Goal: Information Seeking & Learning: Find specific fact

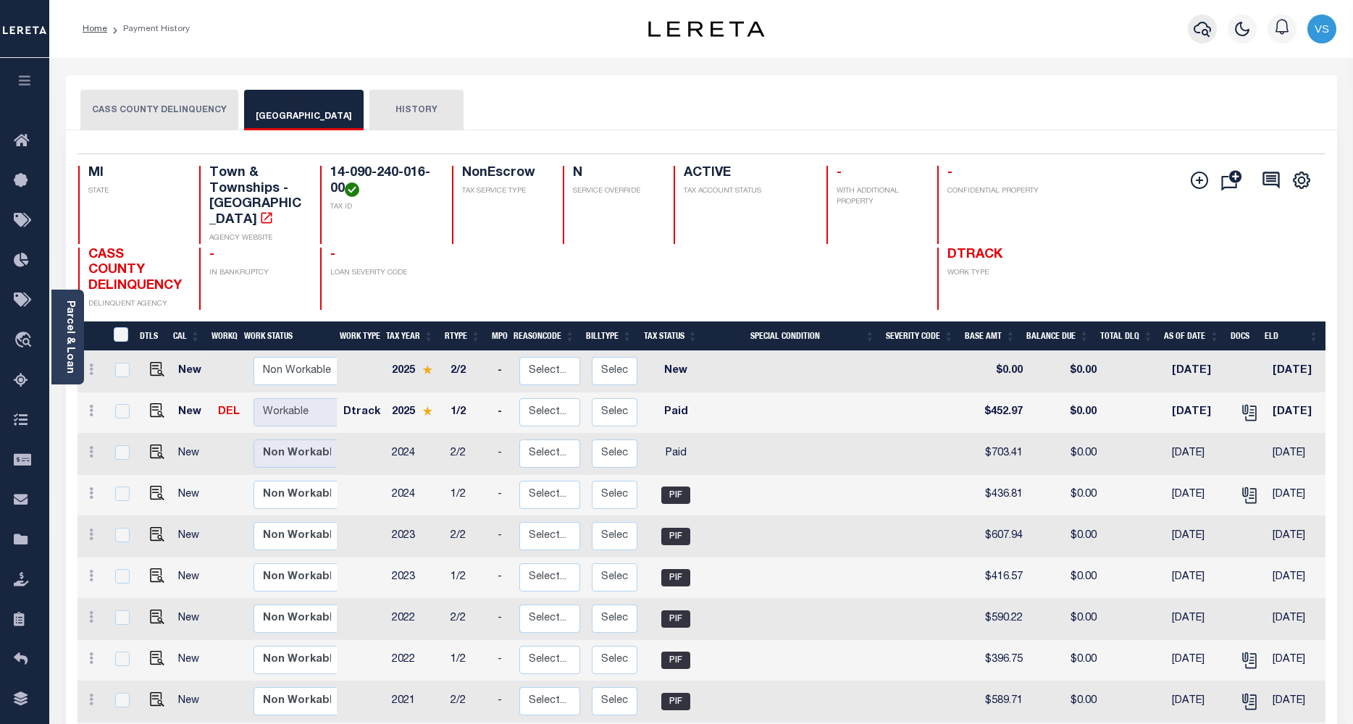
click at [1196, 22] on icon "button" at bounding box center [1201, 28] width 17 height 17
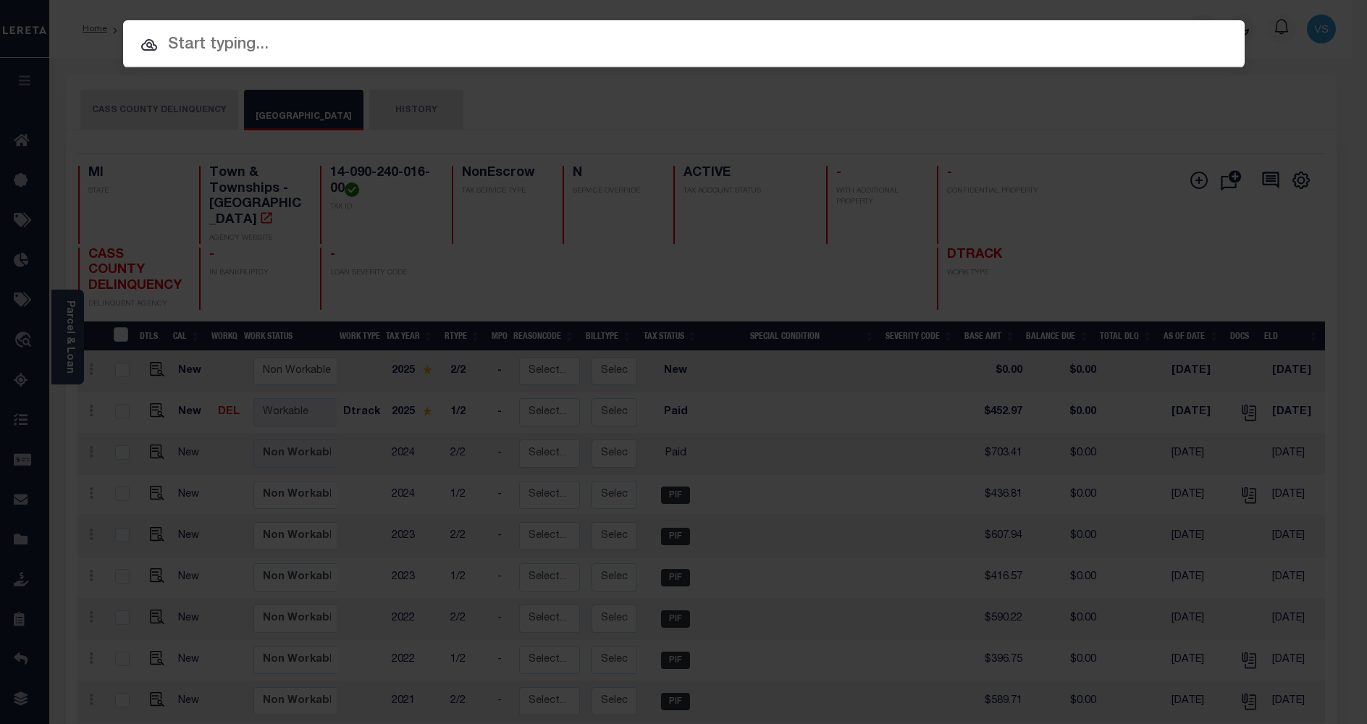
paste input "6070011645"
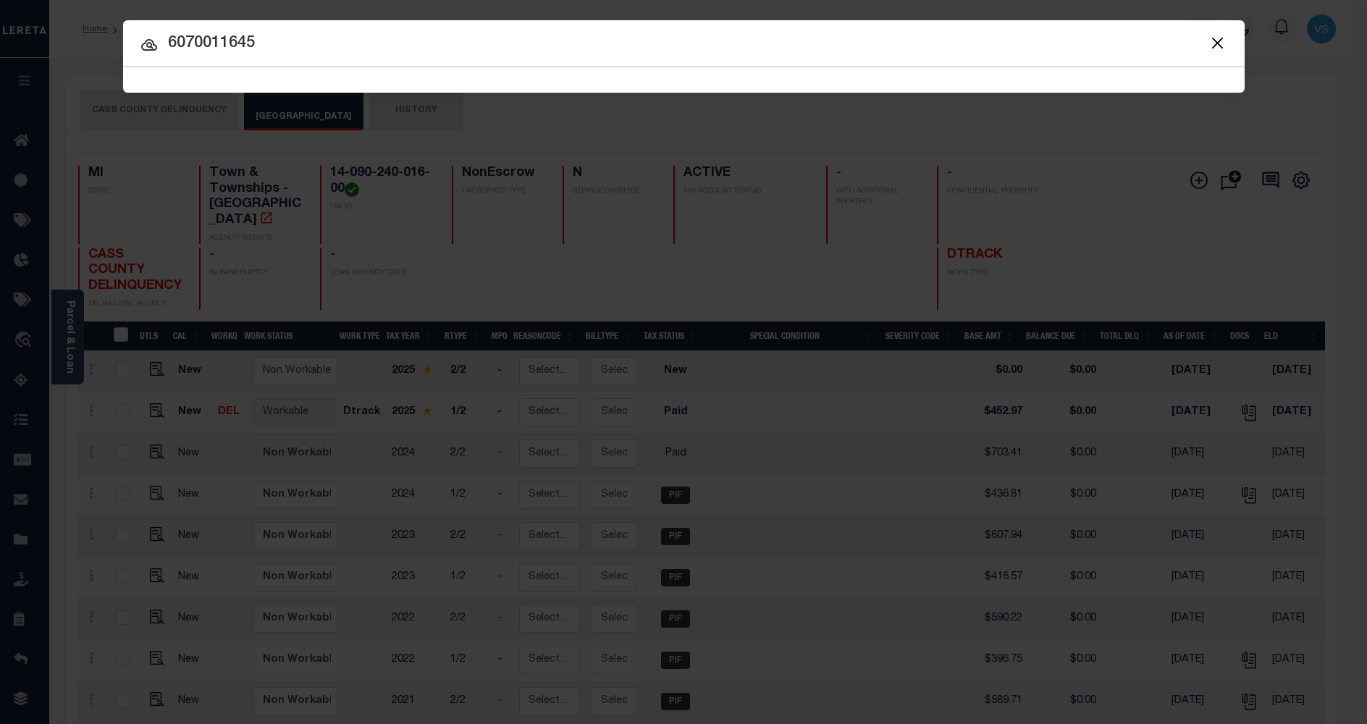
type input "6070011645"
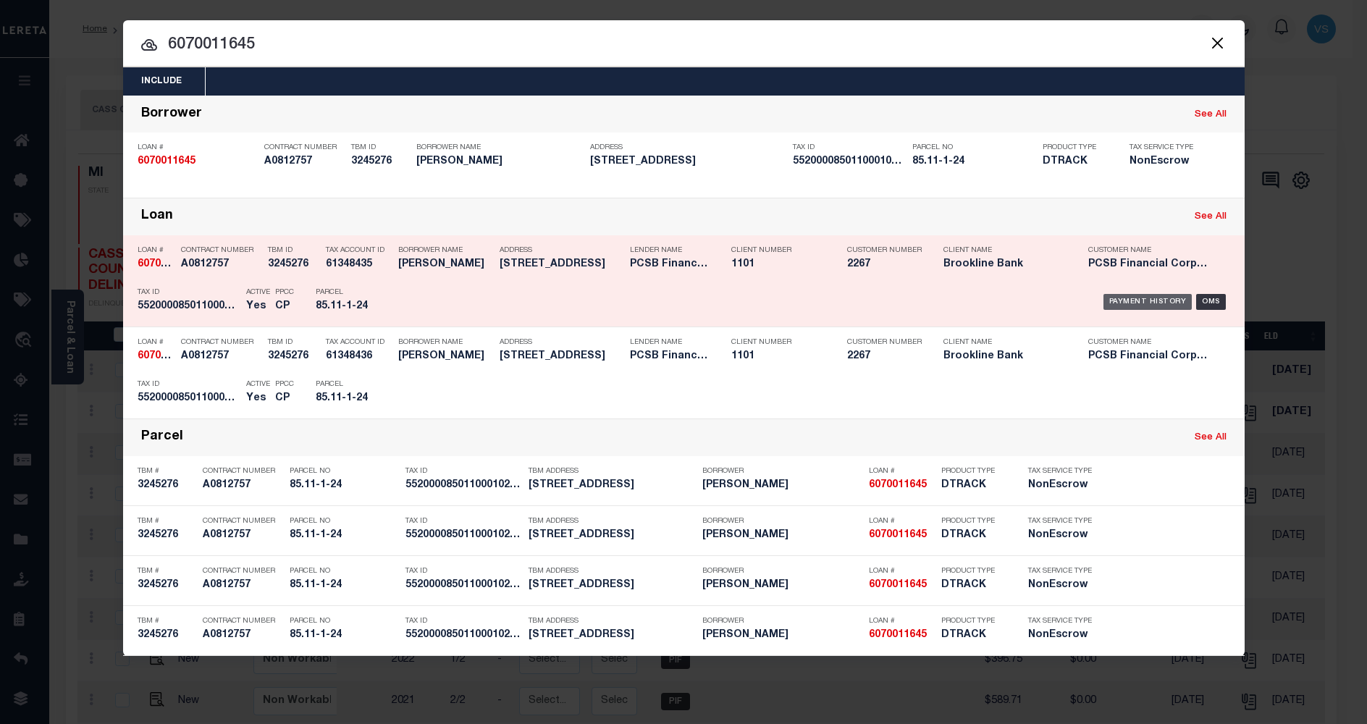
click at [1128, 295] on div "Payment History" at bounding box center [1147, 302] width 89 height 16
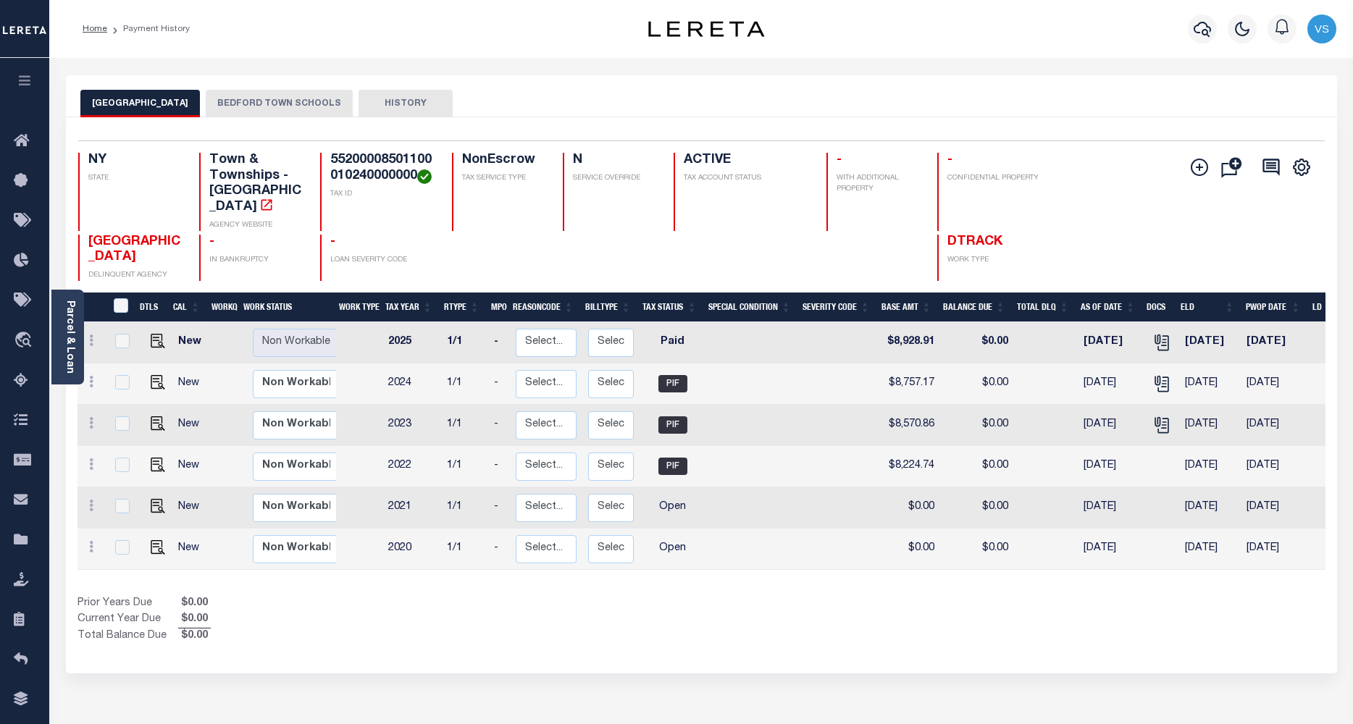
click at [252, 96] on button "BEDFORD TOWN SCHOOLS" at bounding box center [279, 104] width 147 height 28
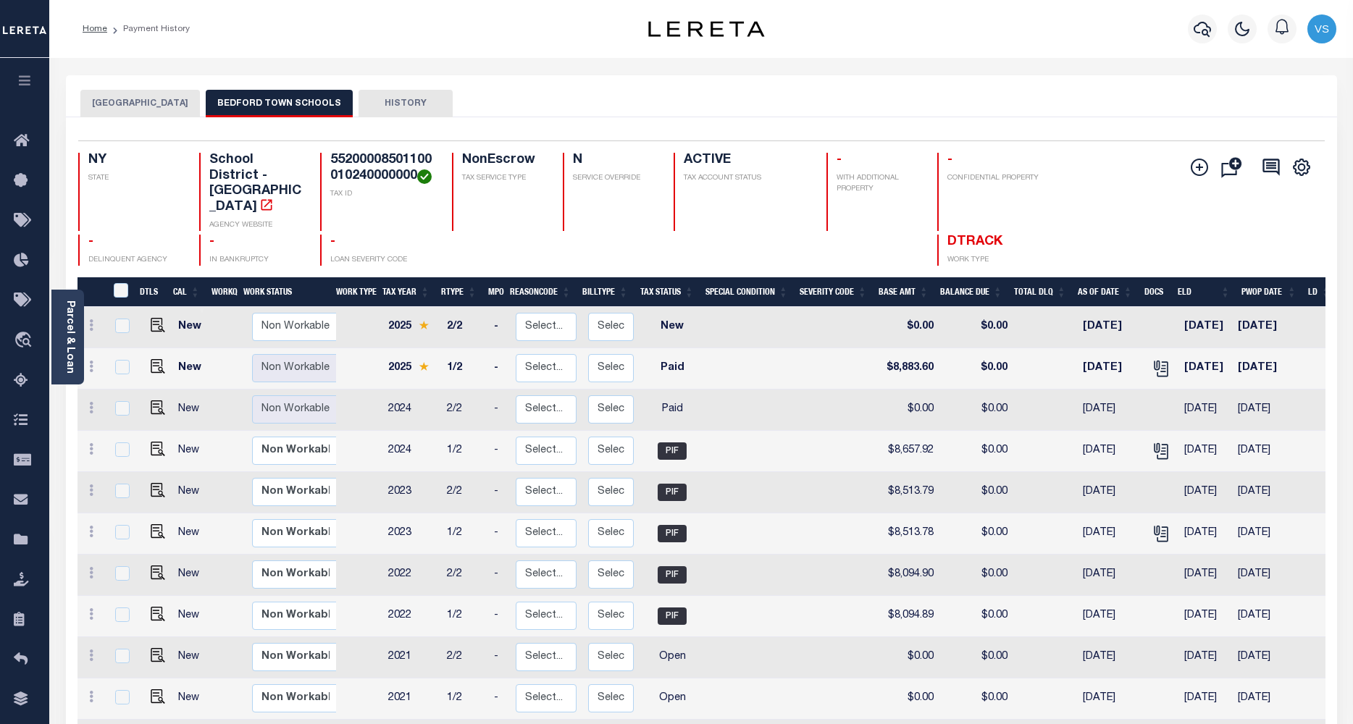
click at [114, 103] on button "BEDFORD TOWN" at bounding box center [139, 104] width 119 height 28
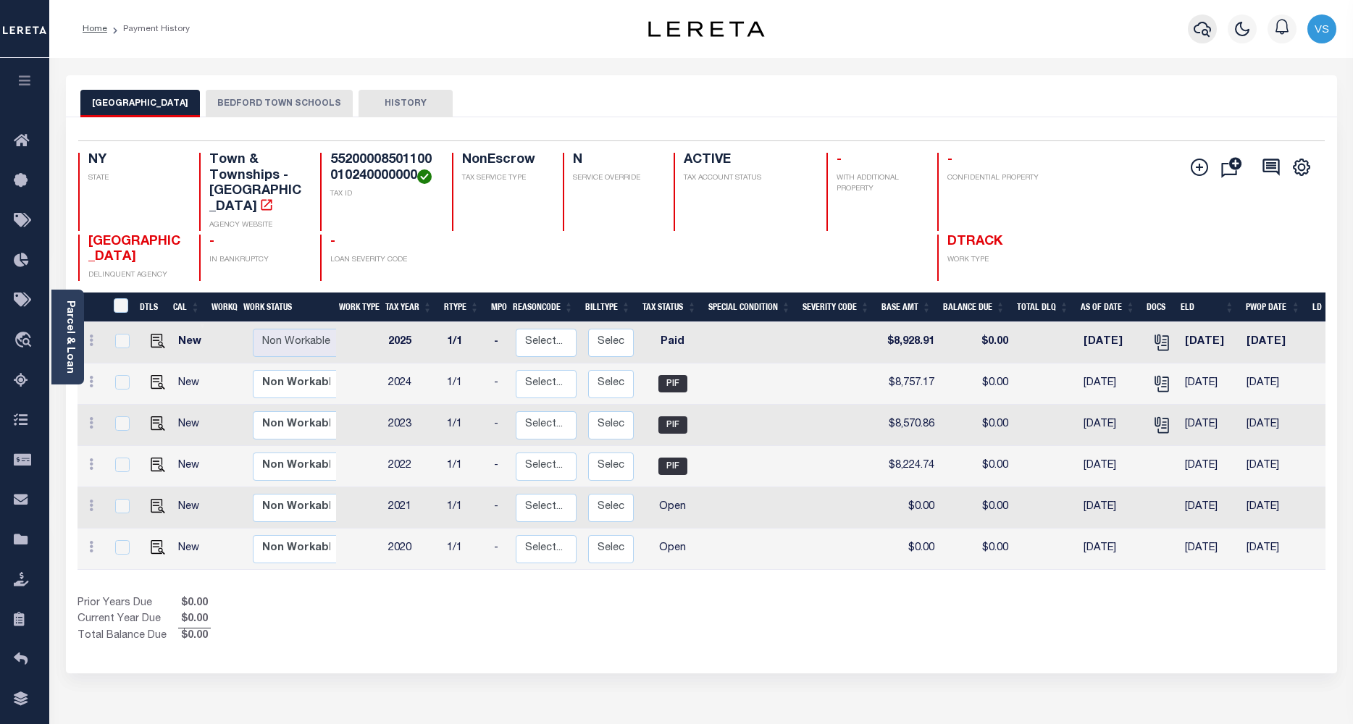
click at [1194, 29] on icon "button" at bounding box center [1201, 29] width 17 height 15
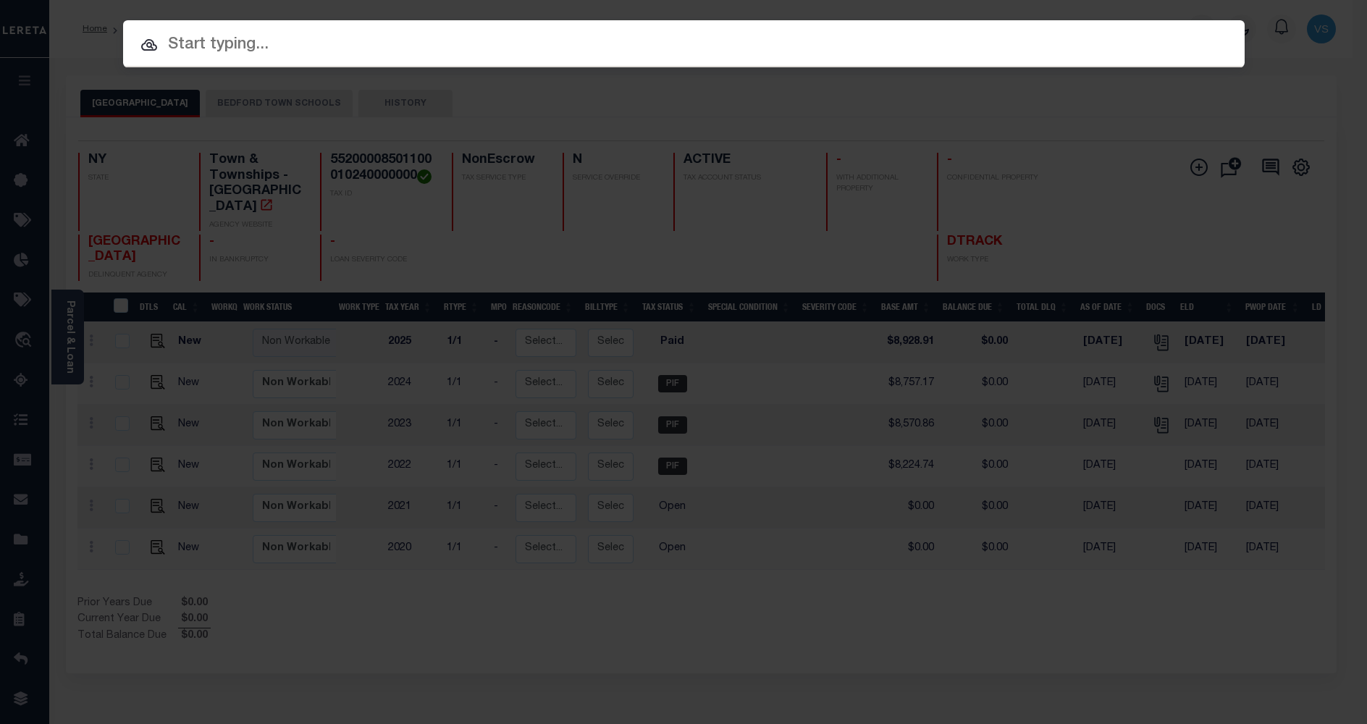
paste input "4680100540"
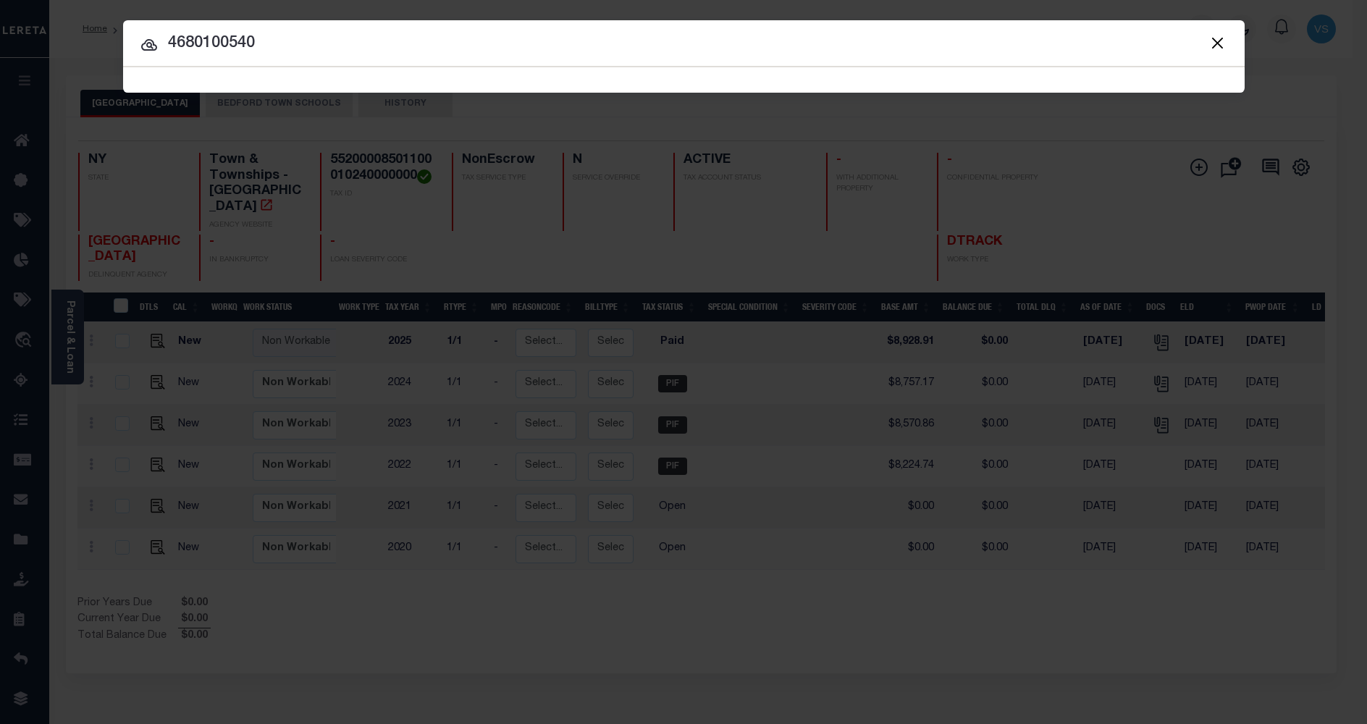
type input "4680100540"
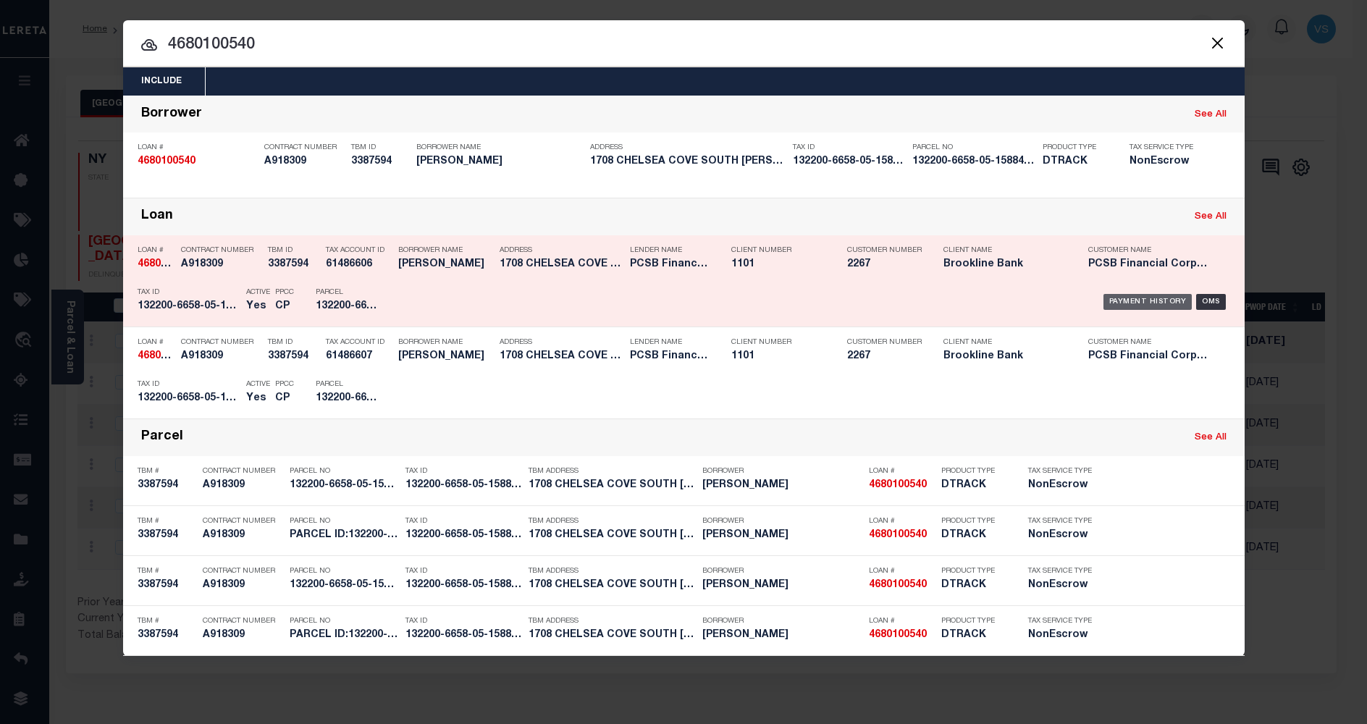
drag, startPoint x: 1118, startPoint y: 296, endPoint x: 1104, endPoint y: 297, distance: 13.8
click at [1119, 297] on div "Payment History" at bounding box center [1147, 302] width 89 height 16
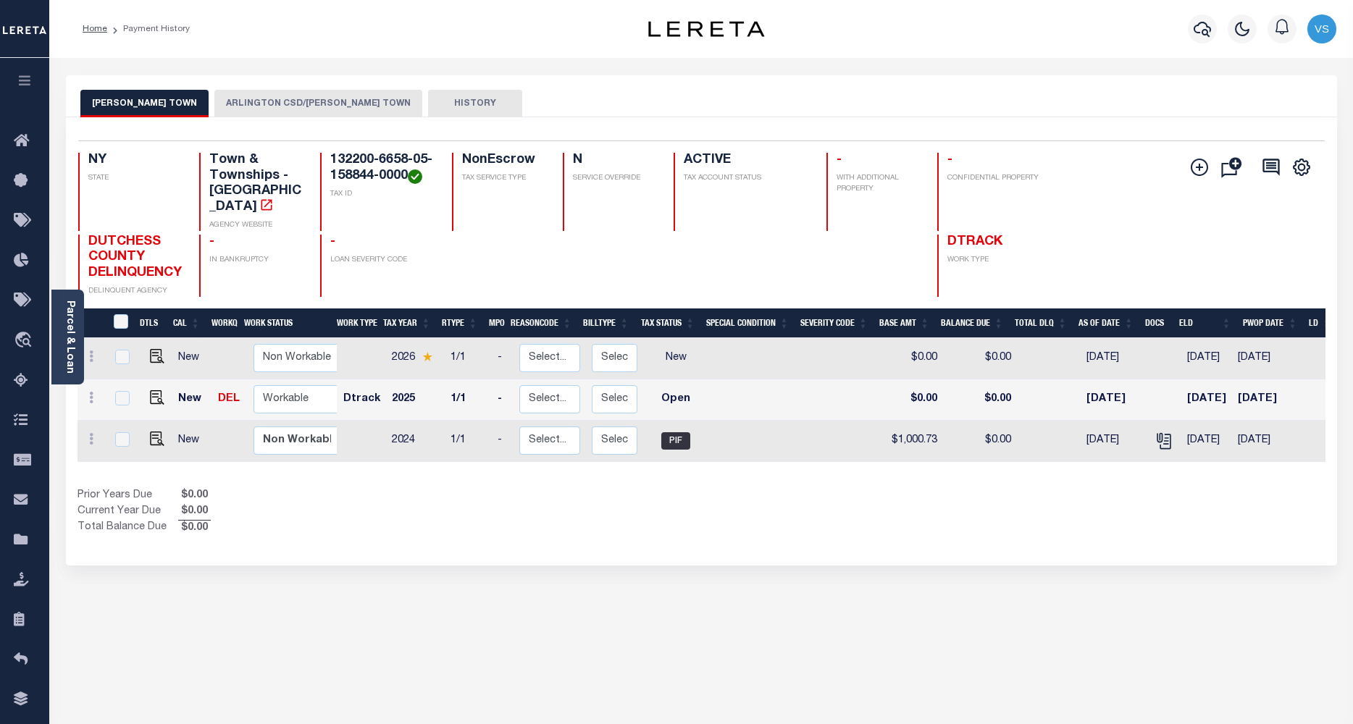
click at [250, 98] on button "ARLINGTON CSD/BEEKMAN TOWN" at bounding box center [318, 104] width 208 height 28
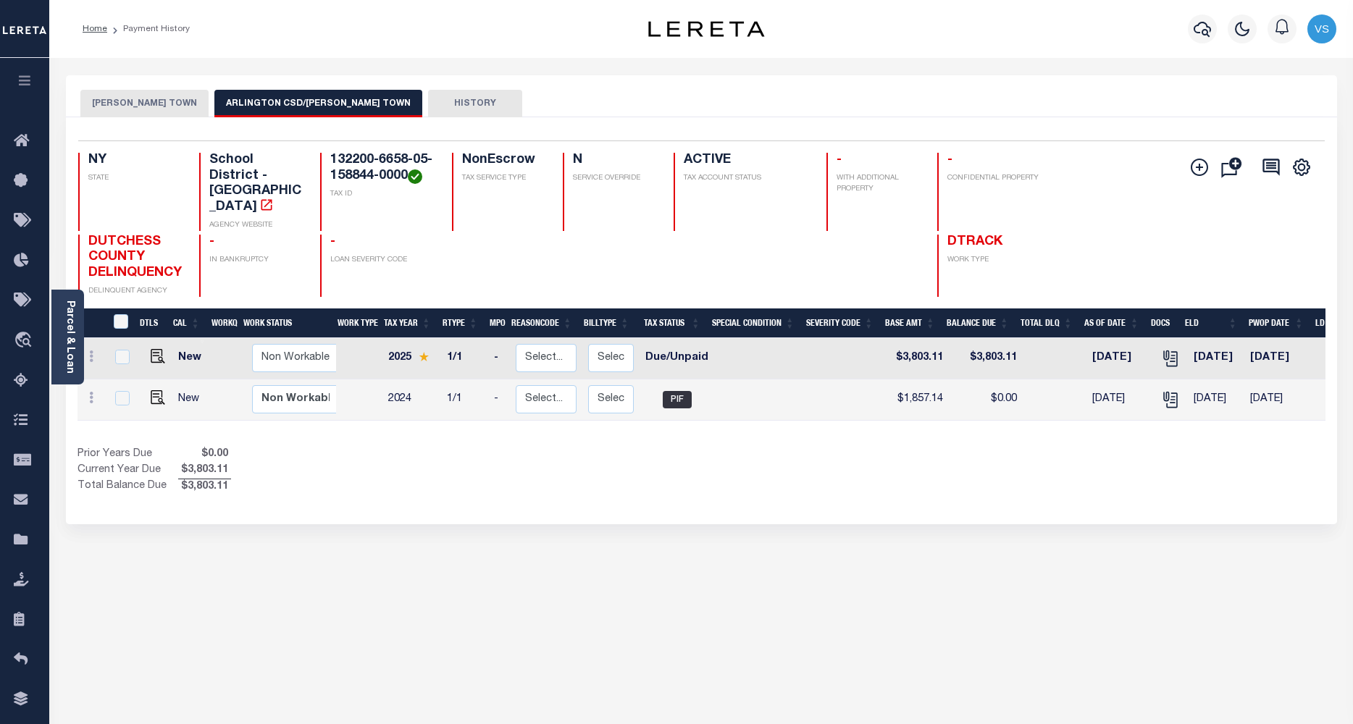
click at [125, 108] on button "BEEKMAN TOWN" at bounding box center [144, 104] width 128 height 28
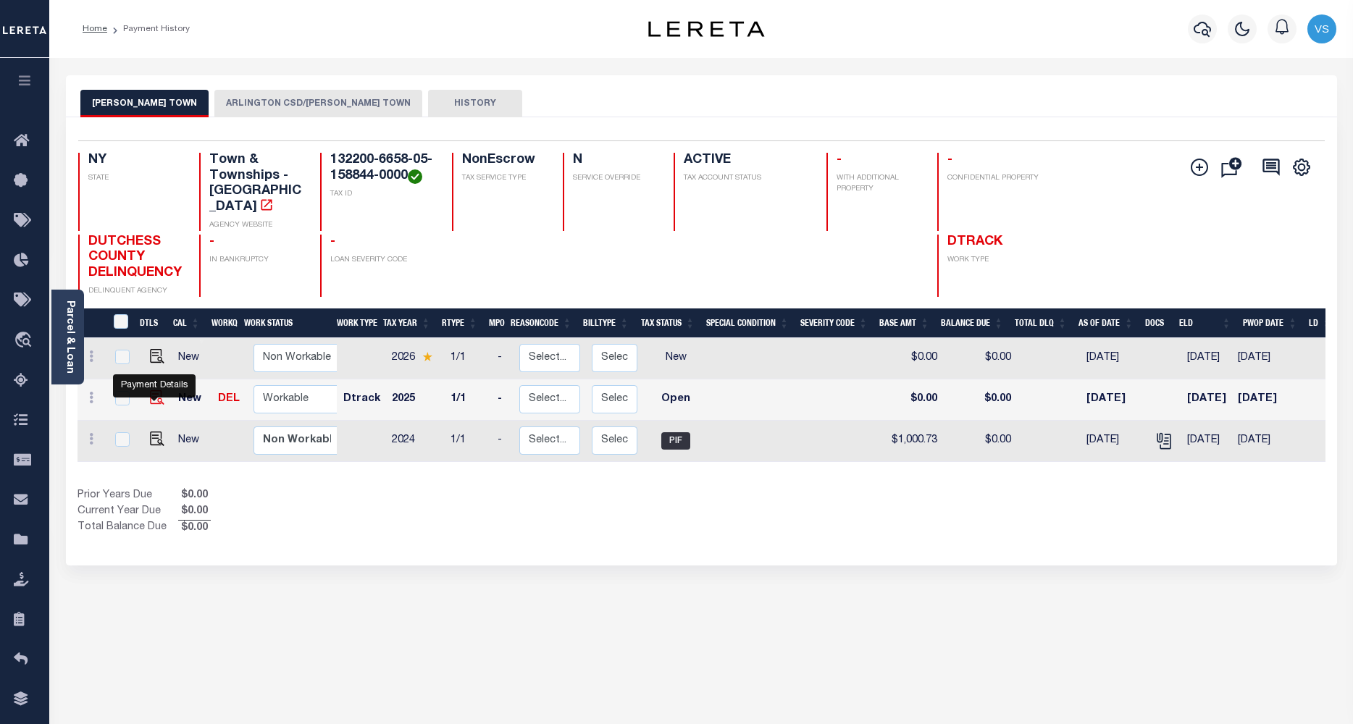
click at [150, 398] on img "" at bounding box center [157, 397] width 14 height 14
checkbox input "true"
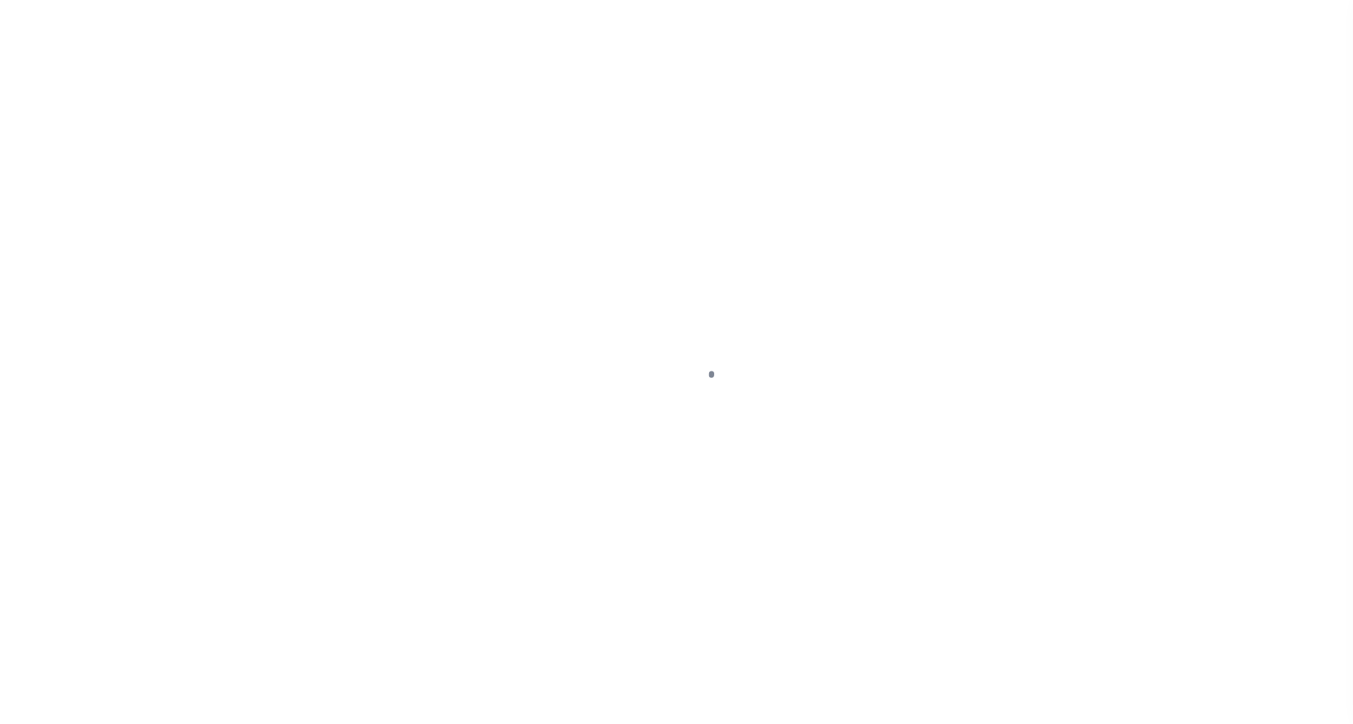
select select "OP2"
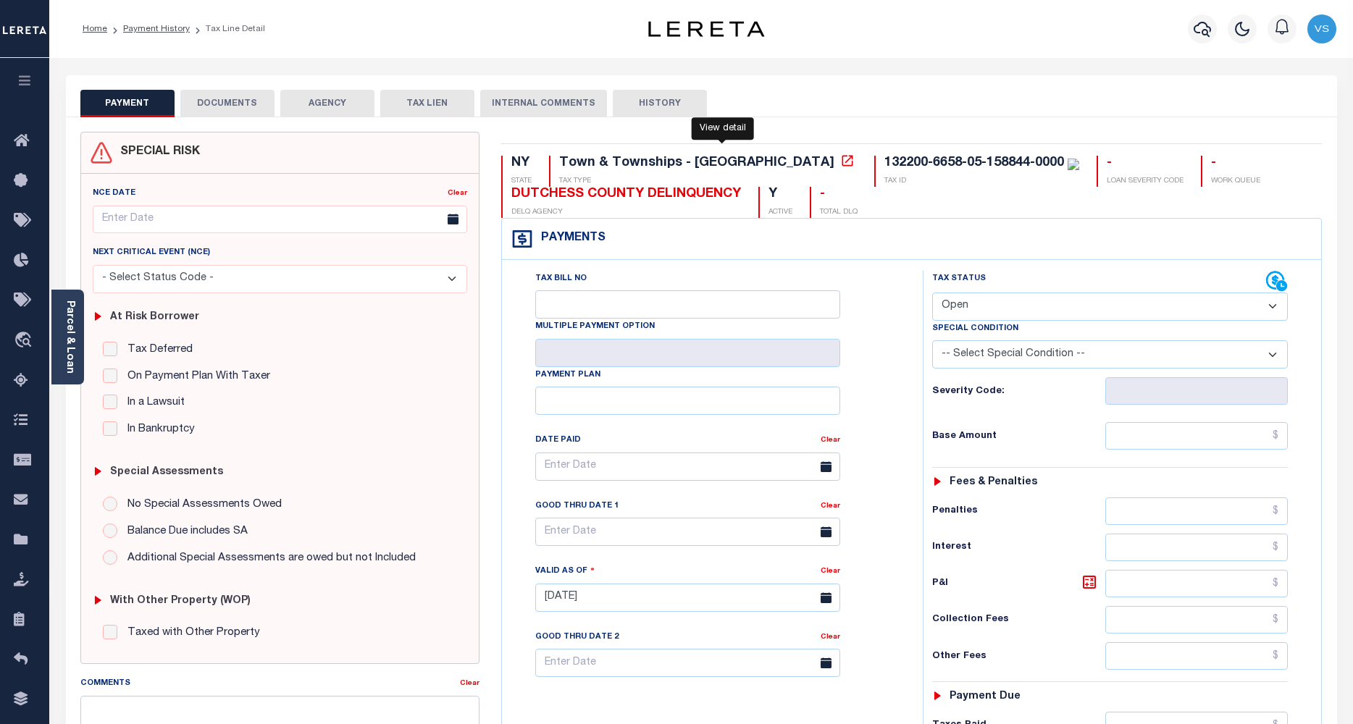
click at [842, 166] on icon at bounding box center [847, 160] width 11 height 11
click at [70, 326] on link "Parcel & Loan" at bounding box center [69, 336] width 10 height 73
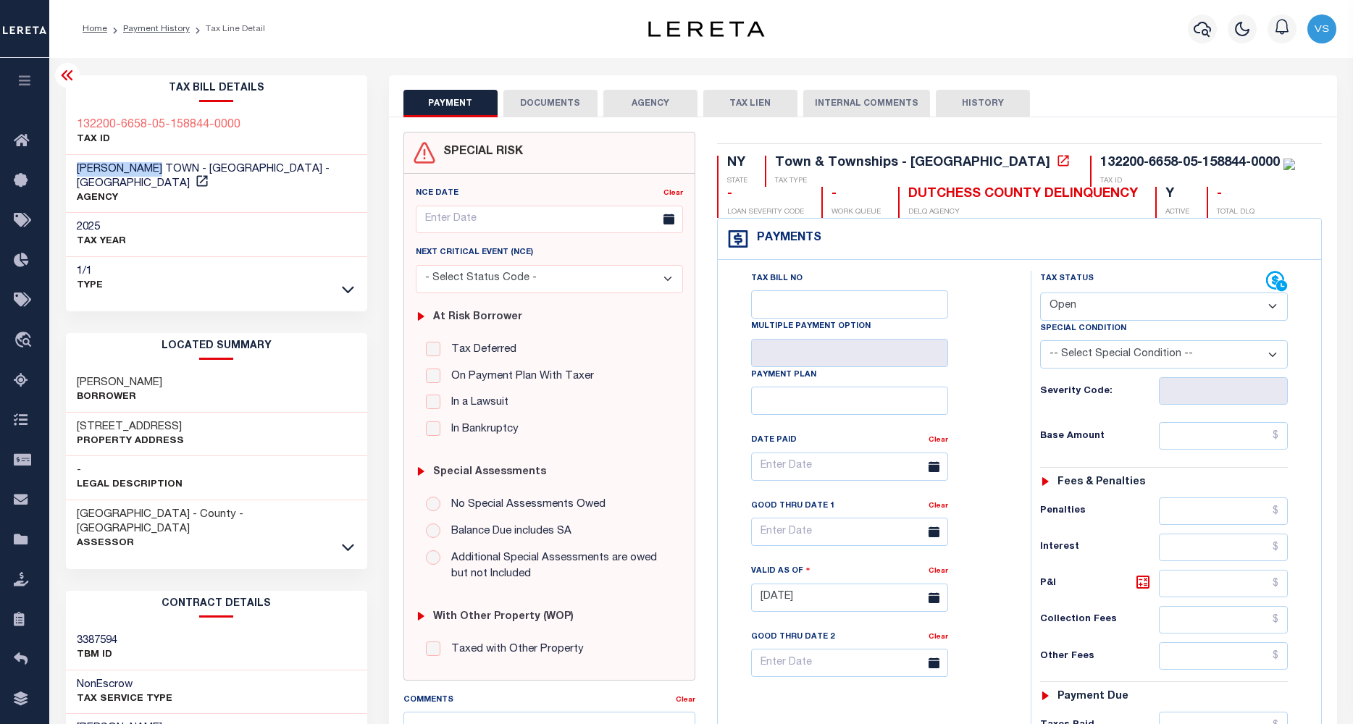
drag, startPoint x: 169, startPoint y: 172, endPoint x: 70, endPoint y: 160, distance: 100.0
click at [70, 160] on div "BEEKMAN TOWN - Town & Townships - NY AGENCY" at bounding box center [216, 184] width 301 height 59
copy span "BEEKMAN TOWN"
click at [209, 174] on icon at bounding box center [202, 181] width 14 height 14
drag, startPoint x: 143, startPoint y: 413, endPoint x: 74, endPoint y: 419, distance: 69.8
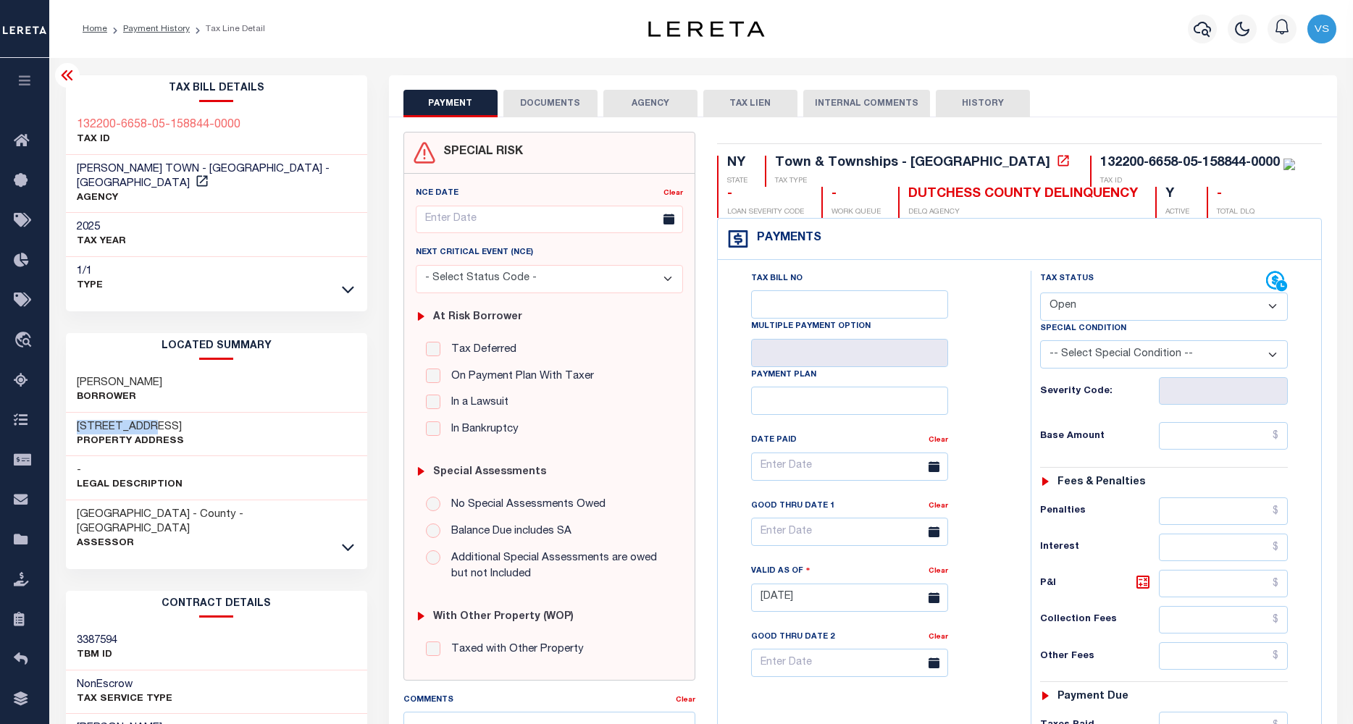
click at [74, 419] on div "1708 Chelsea Cv S Property Address" at bounding box center [216, 435] width 301 height 44
copy h3 "1708 Chelsea"
drag, startPoint x: 130, startPoint y: 171, endPoint x: 73, endPoint y: 167, distance: 57.4
click at [73, 167] on div "BEEKMAN TOWN - Town & Townships - NY AGENCY" at bounding box center [216, 184] width 301 height 59
copy span "BEEKMAN"
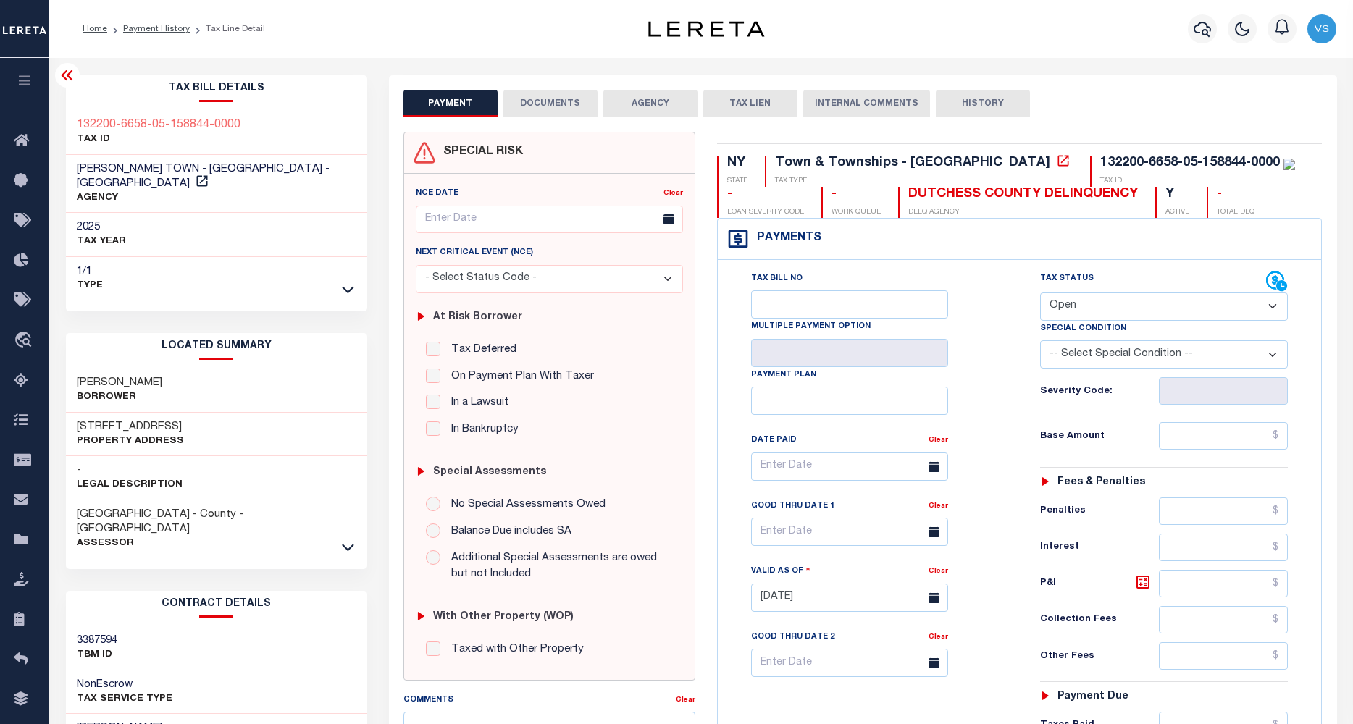
click at [178, 266] on div "1/1 Type" at bounding box center [216, 278] width 301 height 43
drag, startPoint x: 129, startPoint y: 169, endPoint x: 73, endPoint y: 167, distance: 55.8
click at [73, 167] on div "BEEKMAN TOWN - Town & Townships - NY AGENCY" at bounding box center [216, 184] width 301 height 59
copy span "BEEKMAN"
drag, startPoint x: 146, startPoint y: 410, endPoint x: 68, endPoint y: 410, distance: 77.5
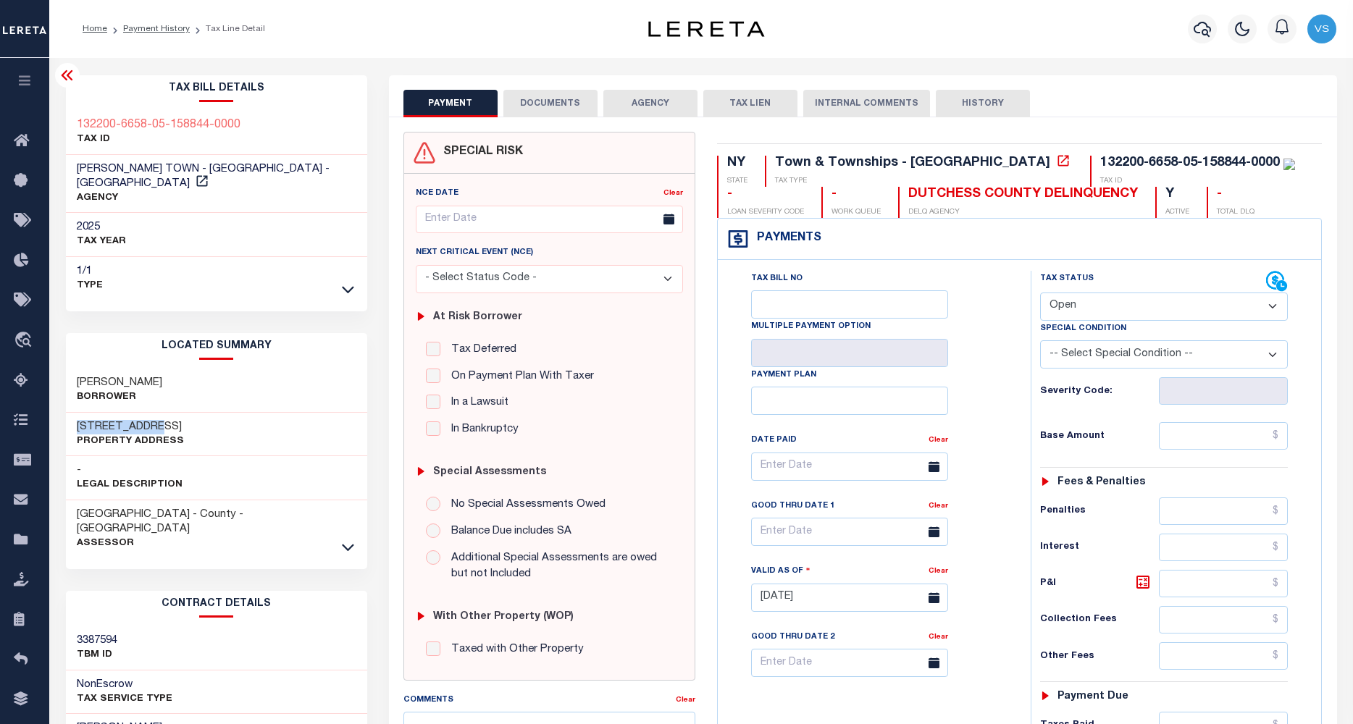
click at [68, 413] on div "1708 Chelsea Cv S Property Address" at bounding box center [216, 435] width 301 height 44
copy h3 "1708 Chelsea"
click at [1198, 28] on icon "button" at bounding box center [1201, 28] width 17 height 17
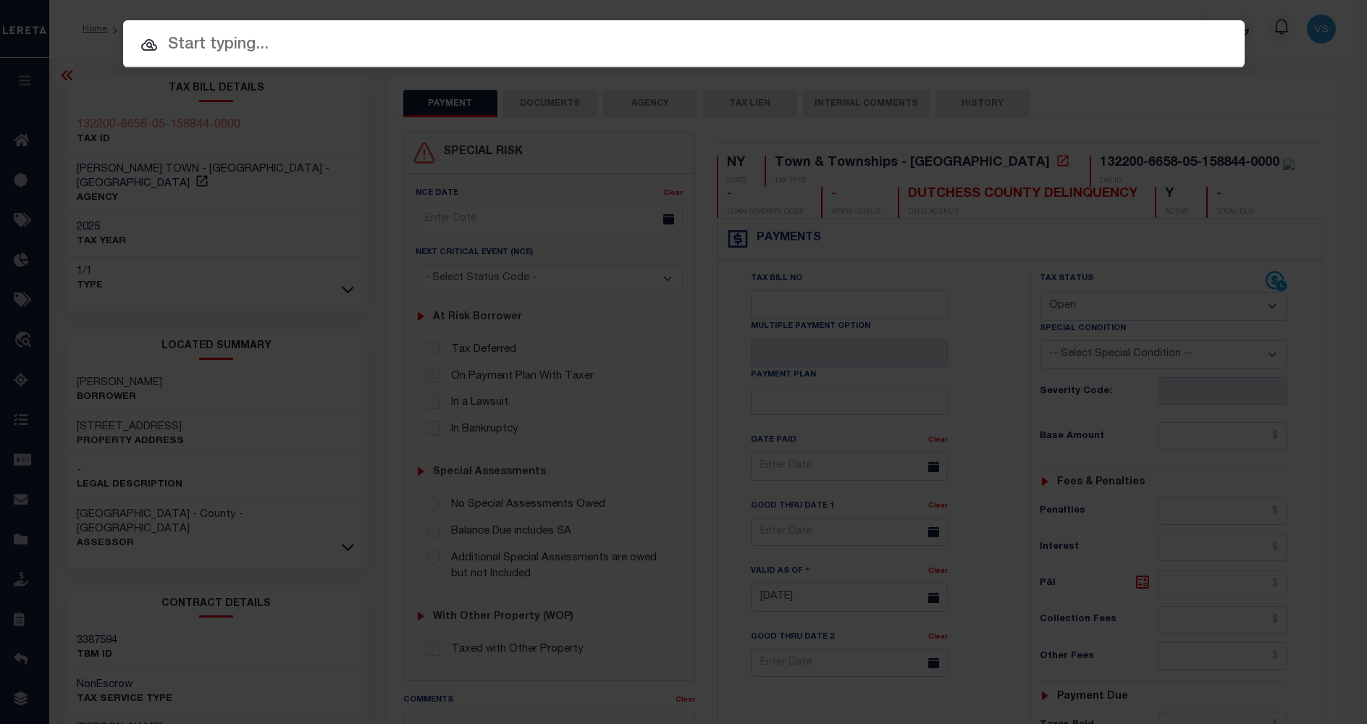
paste input "2030103890"
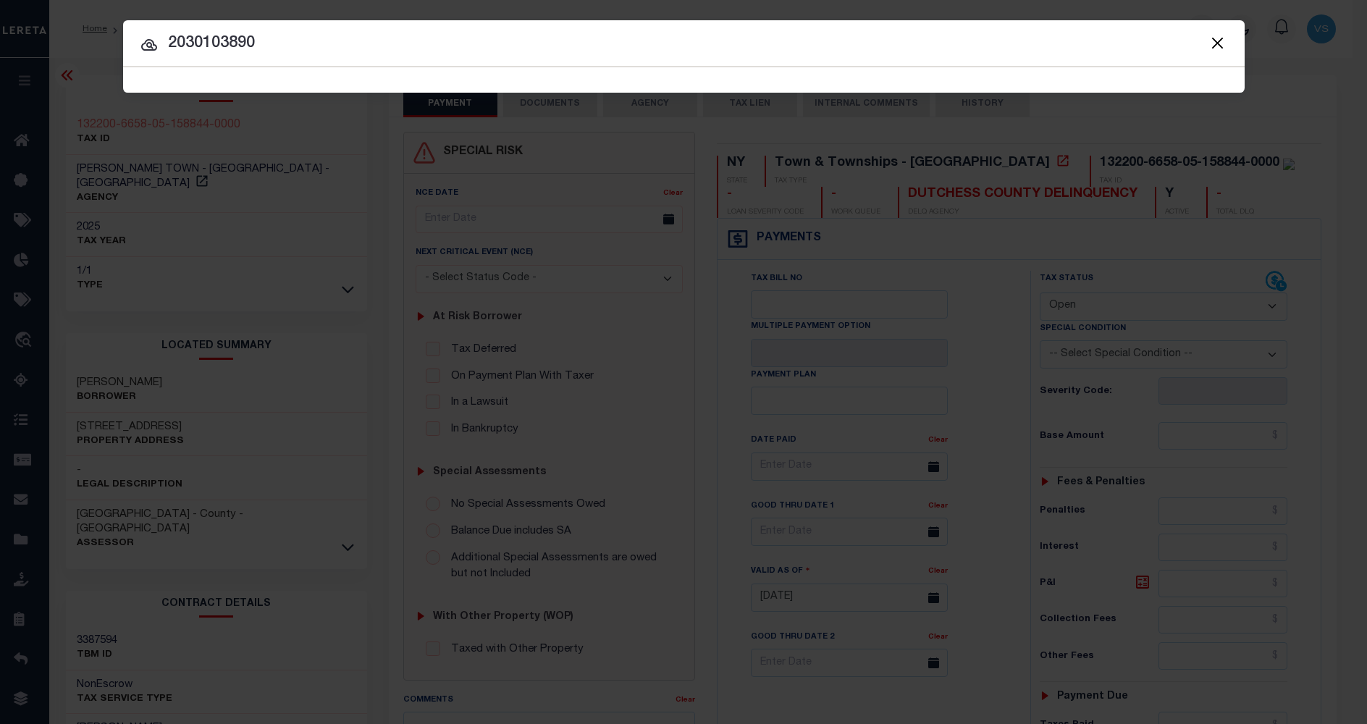
type input "2030103890"
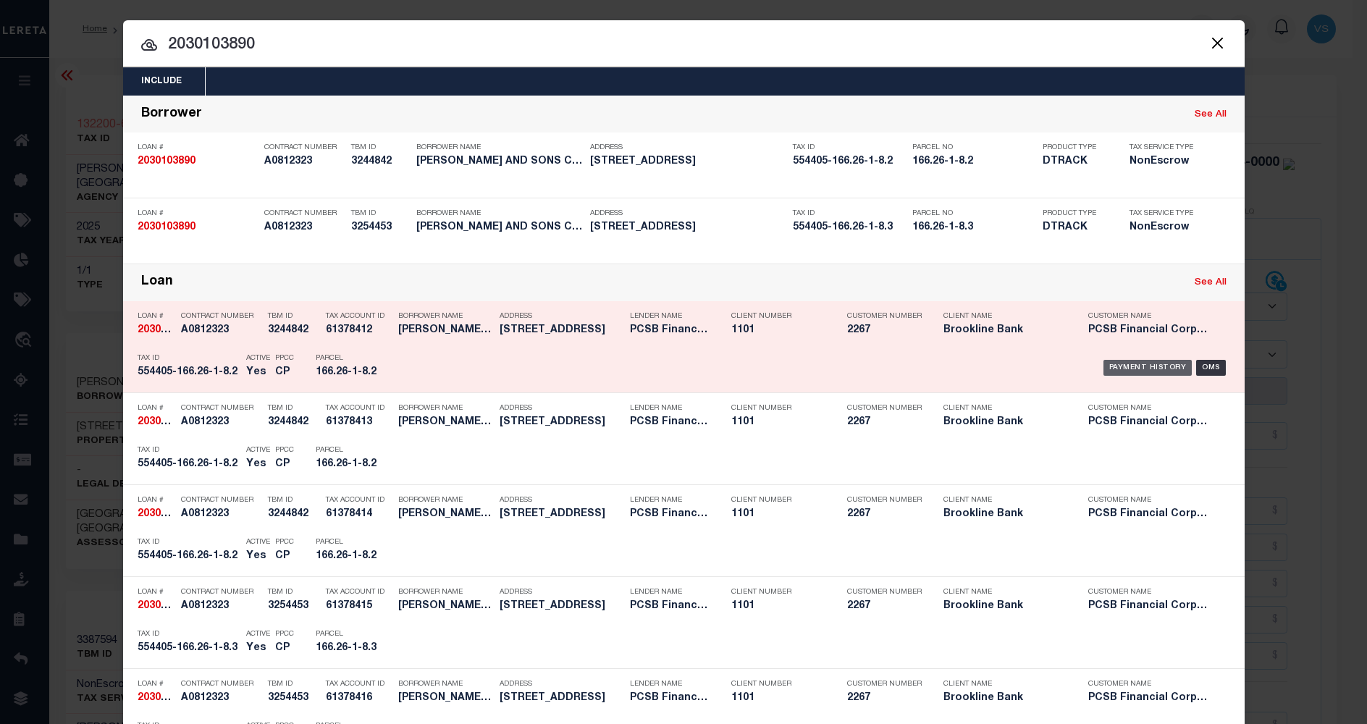
click at [1131, 372] on div "Payment History" at bounding box center [1147, 368] width 89 height 16
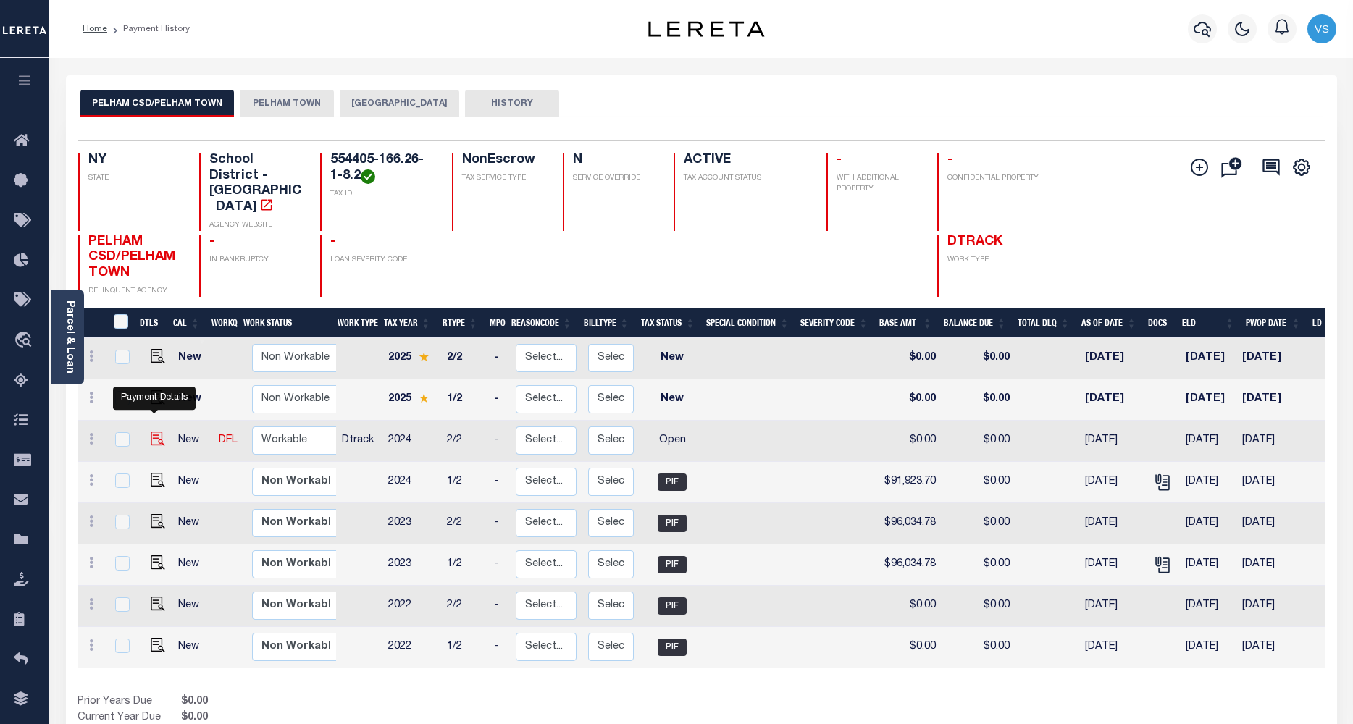
click at [152, 432] on img "" at bounding box center [158, 439] width 14 height 14
checkbox input "true"
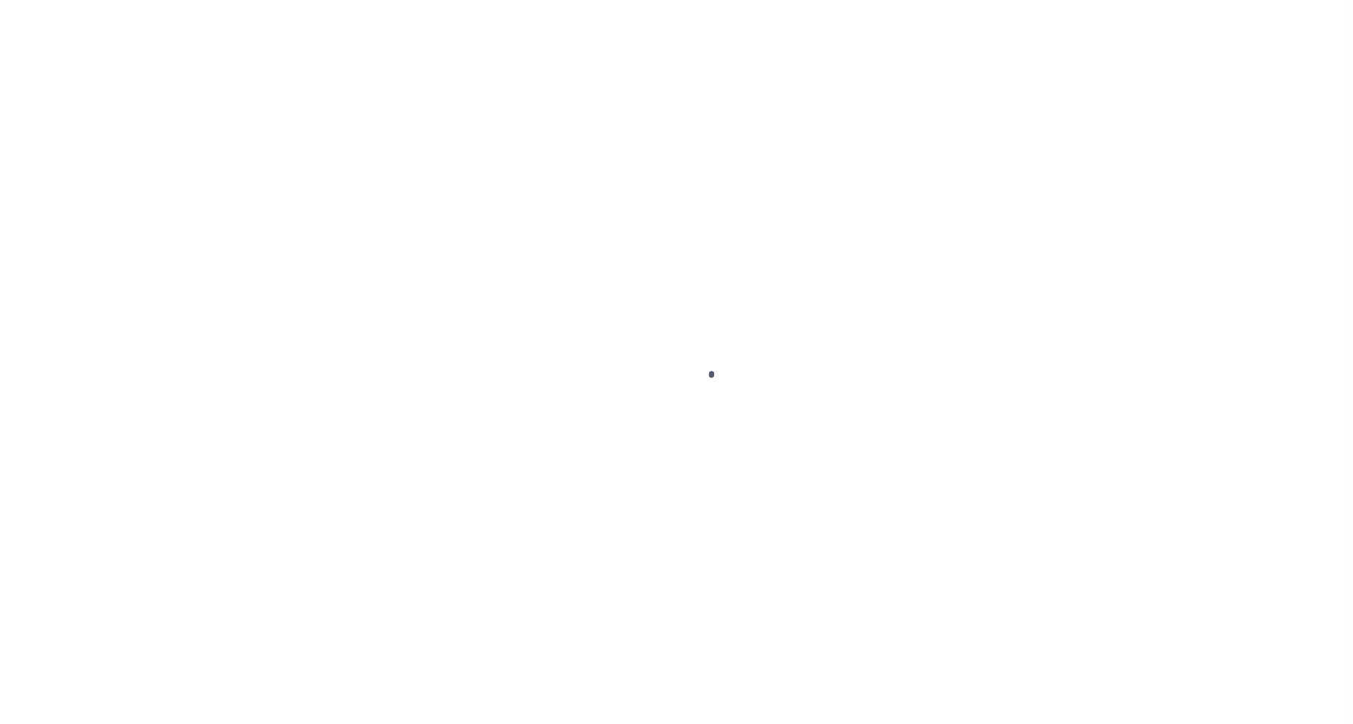
select select "OP2"
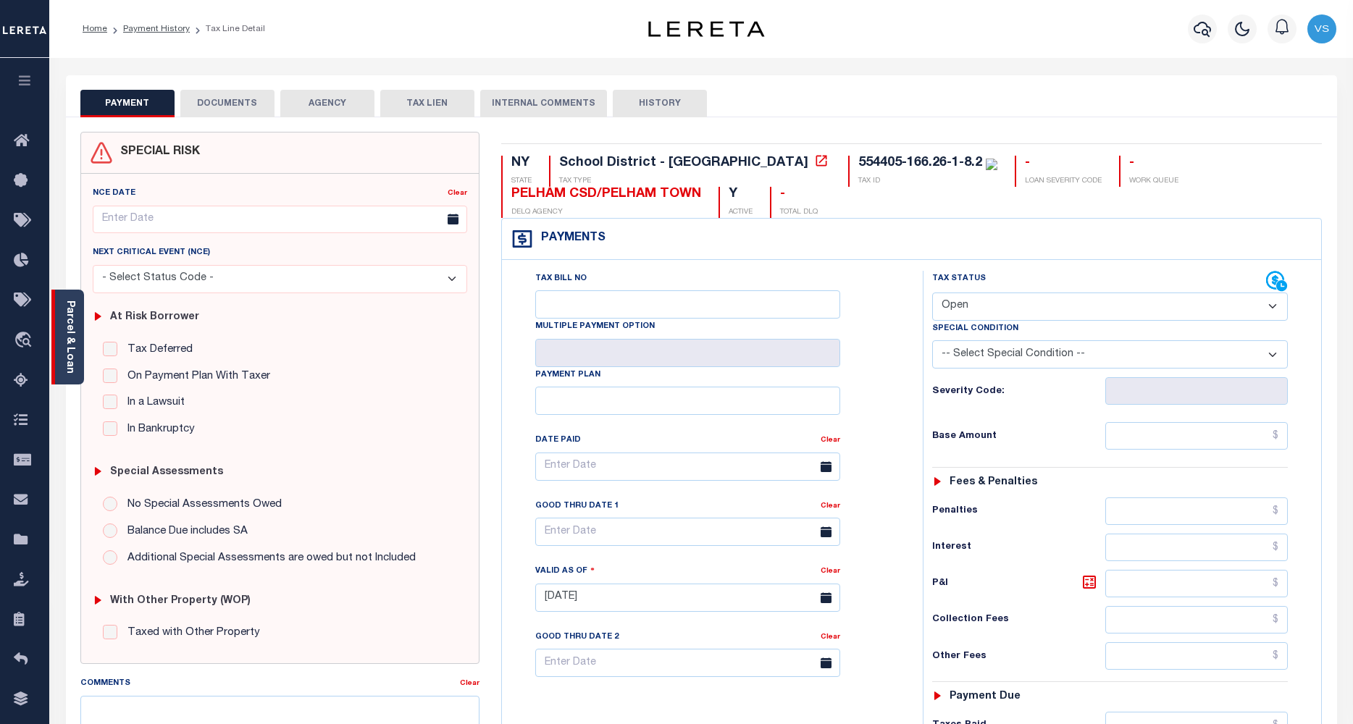
click at [73, 361] on link "Parcel & Loan" at bounding box center [69, 336] width 10 height 73
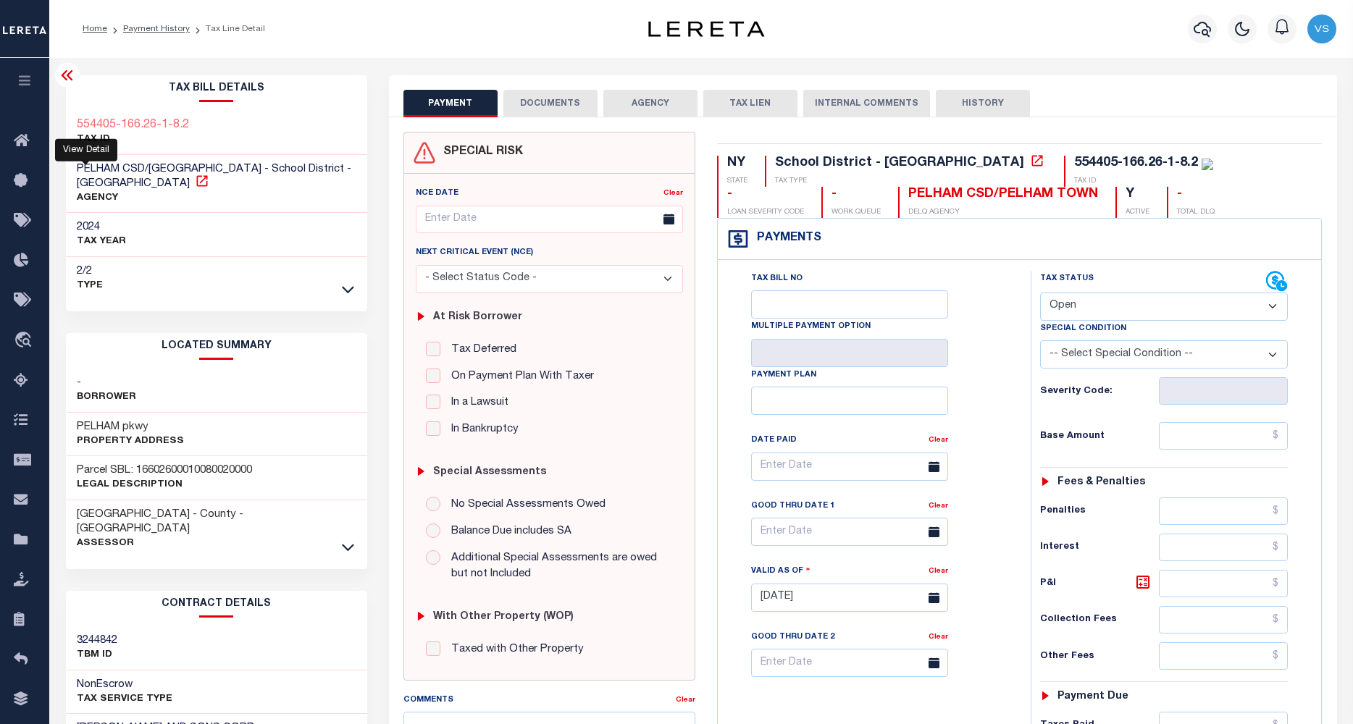
click at [196, 178] on icon at bounding box center [201, 180] width 11 height 11
click at [195, 184] on icon at bounding box center [202, 181] width 14 height 14
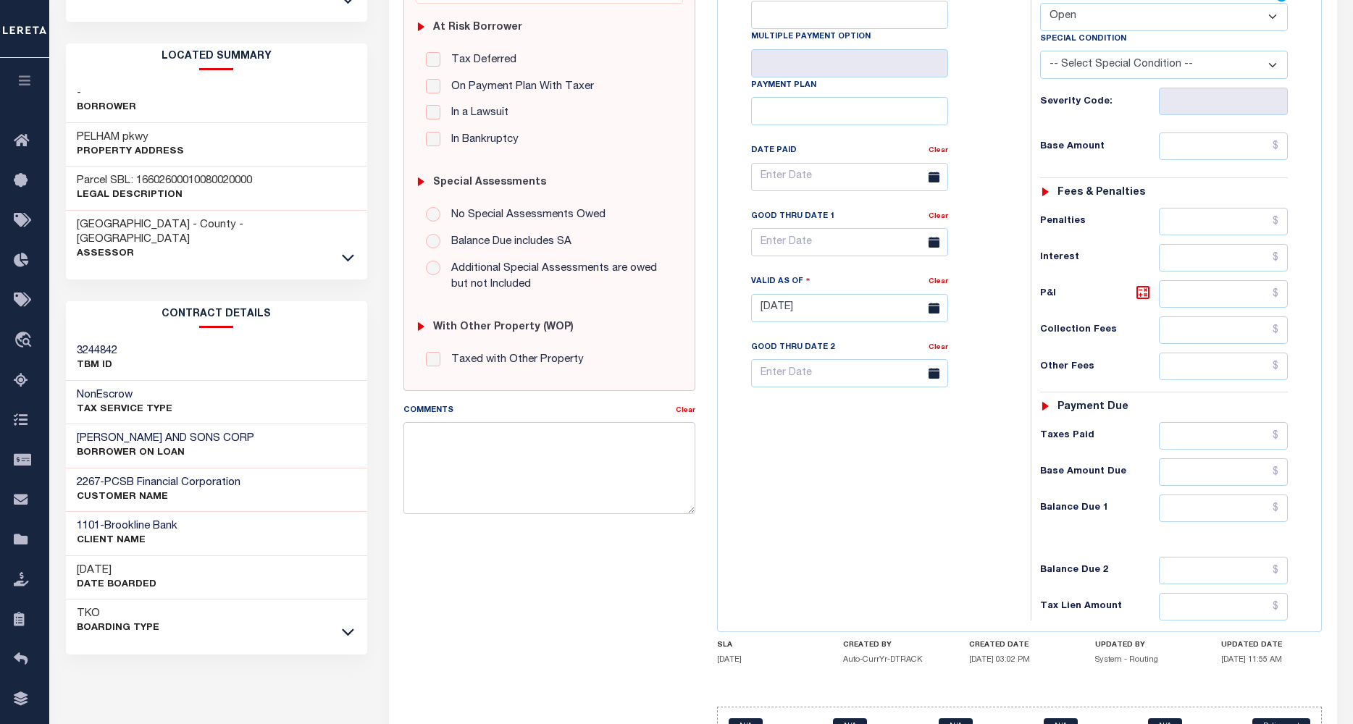
scroll to position [193, 0]
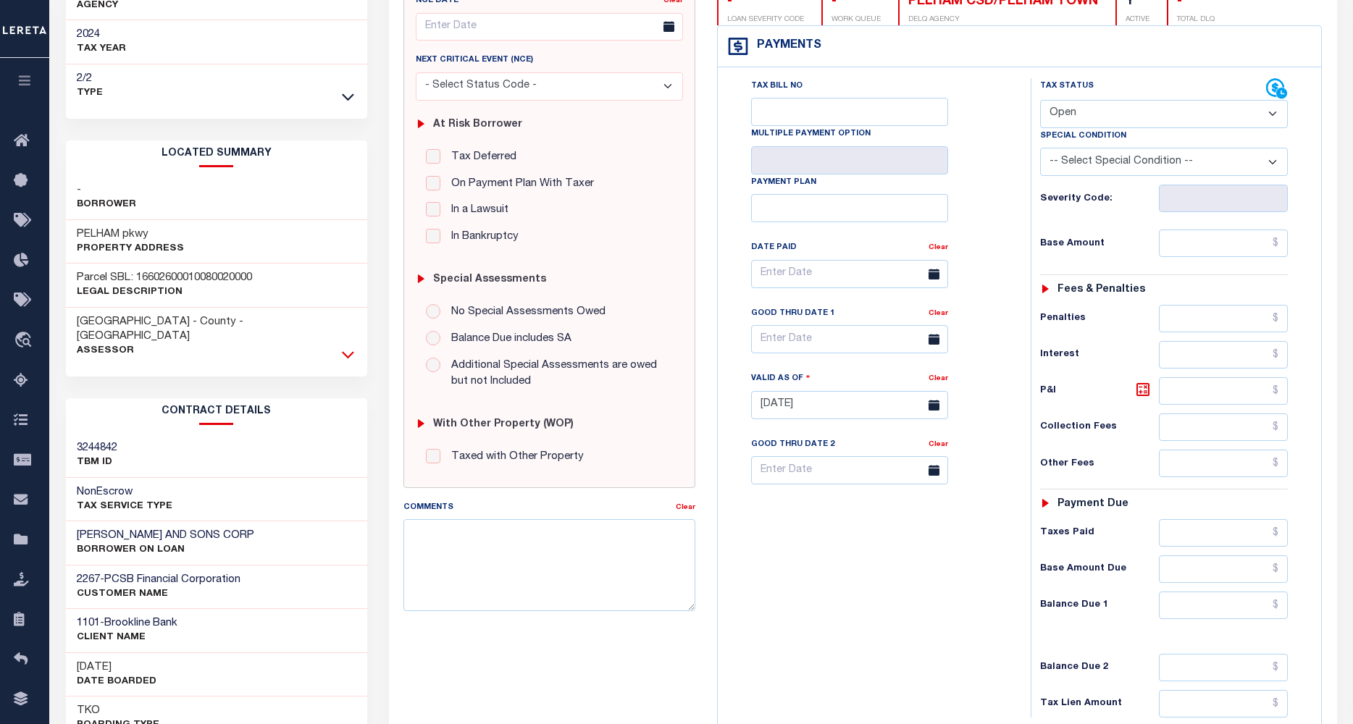
click at [349, 351] on icon at bounding box center [348, 354] width 12 height 7
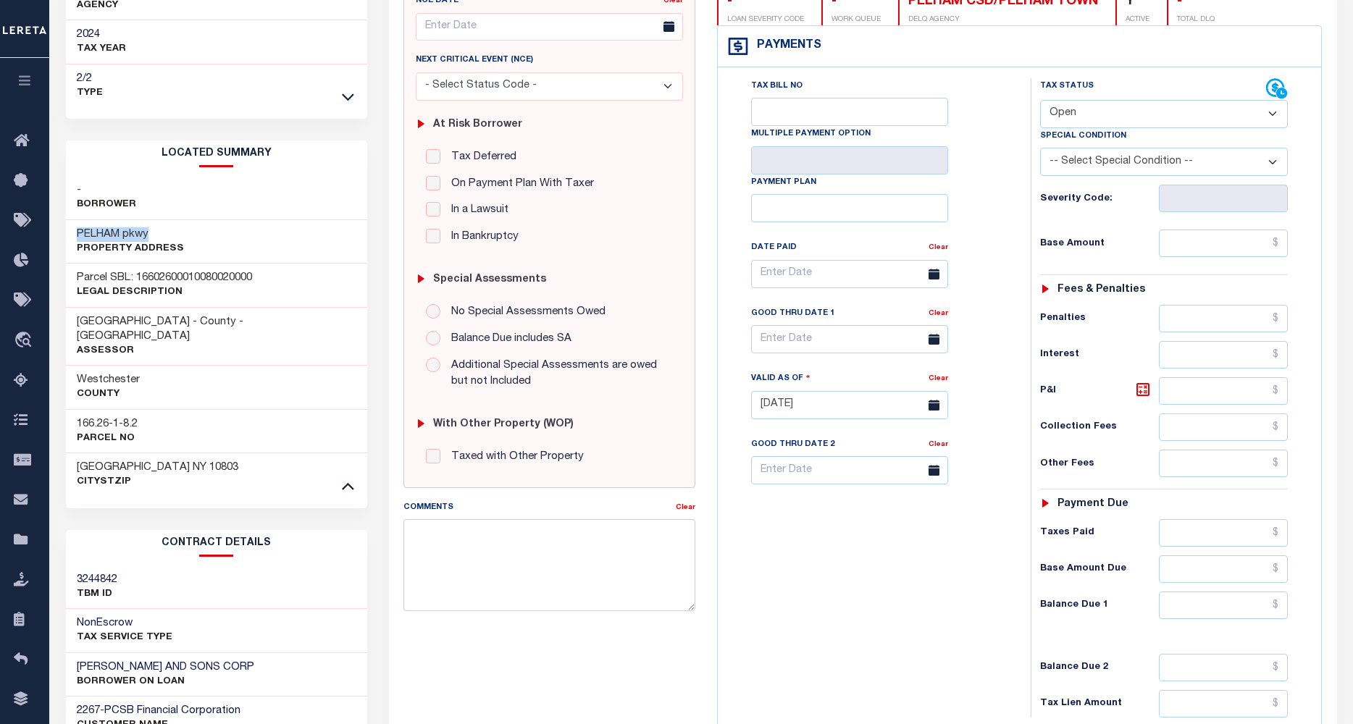
drag, startPoint x: 174, startPoint y: 235, endPoint x: 64, endPoint y: 227, distance: 110.3
click at [64, 227] on div "Tax Bill Details 554405-166.26-1-8.2 TAX ID AGENCY 2024 TAX YEAR [DATE] 2/2 -" at bounding box center [216, 415] width 323 height 1065
copy h3 "PELHAM pkwy"
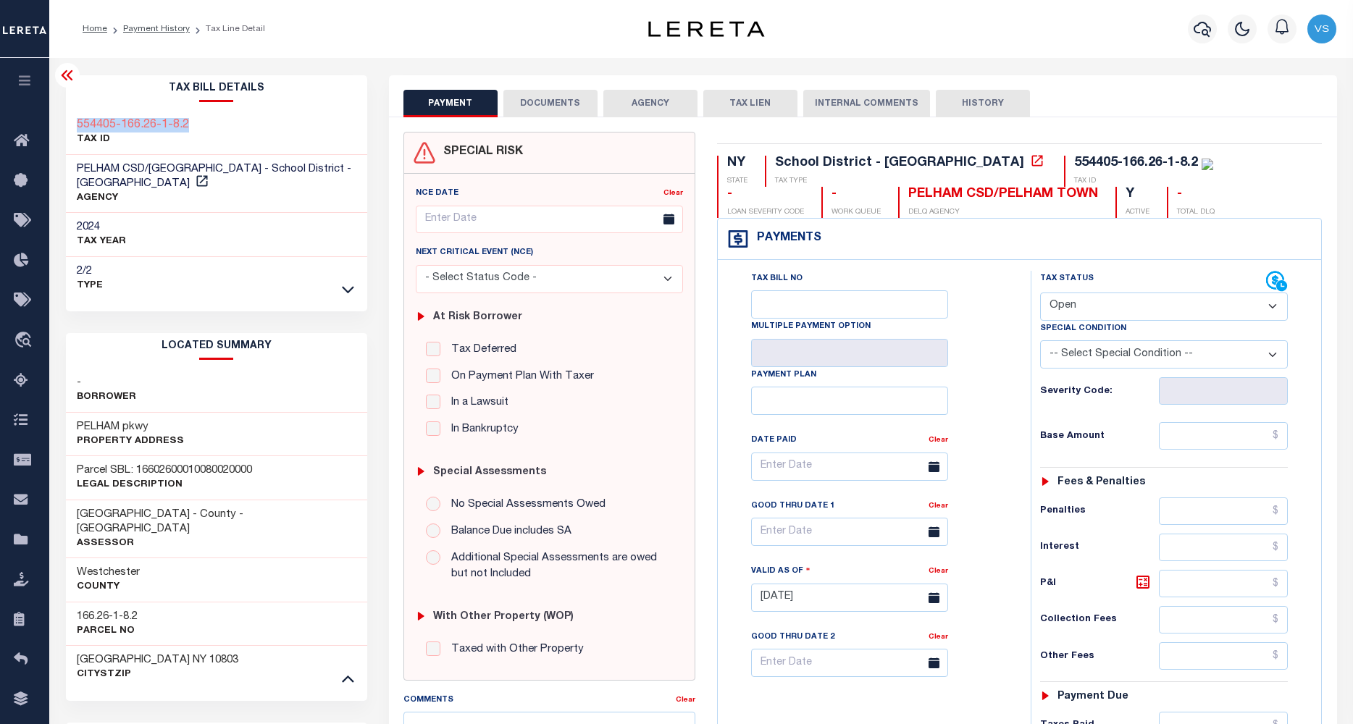
drag, startPoint x: 194, startPoint y: 125, endPoint x: 74, endPoint y: 123, distance: 120.2
click at [74, 123] on div "554405-166.26-1-8.2 TAX ID" at bounding box center [216, 133] width 301 height 44
copy h3 "554405-166.26-1-8.2"
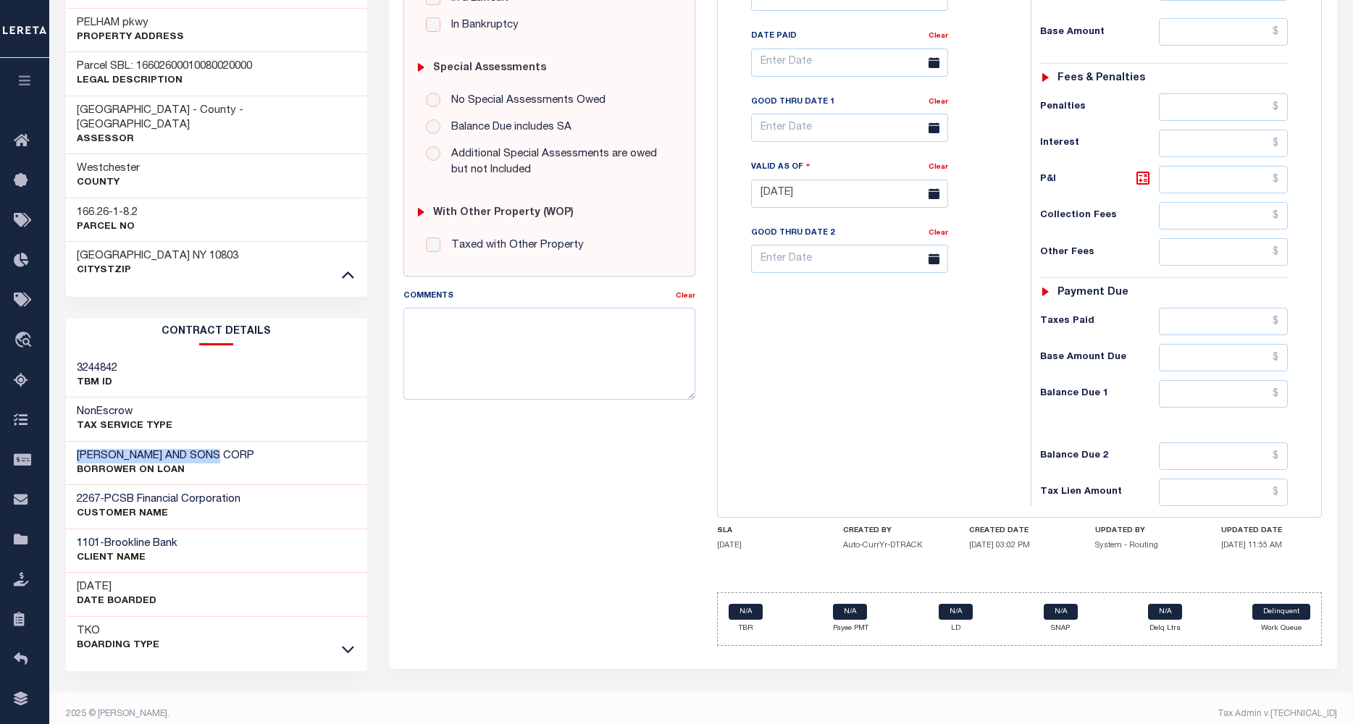
drag, startPoint x: 236, startPoint y: 443, endPoint x: 72, endPoint y: 442, distance: 163.6
click at [72, 442] on div "[PERSON_NAME] AND SONS CORP BORROWER ON LOAN" at bounding box center [216, 464] width 301 height 44
copy h3 "[PERSON_NAME] AND SONS CORP"
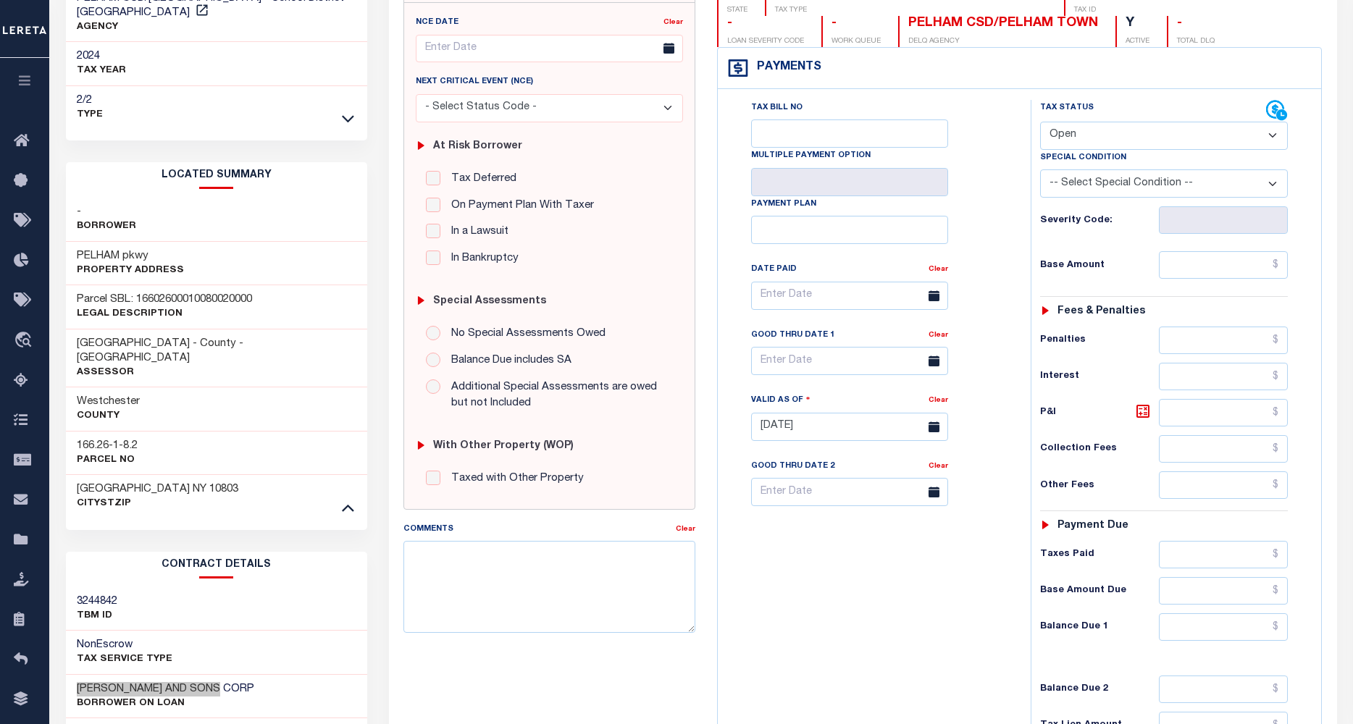
scroll to position [0, 0]
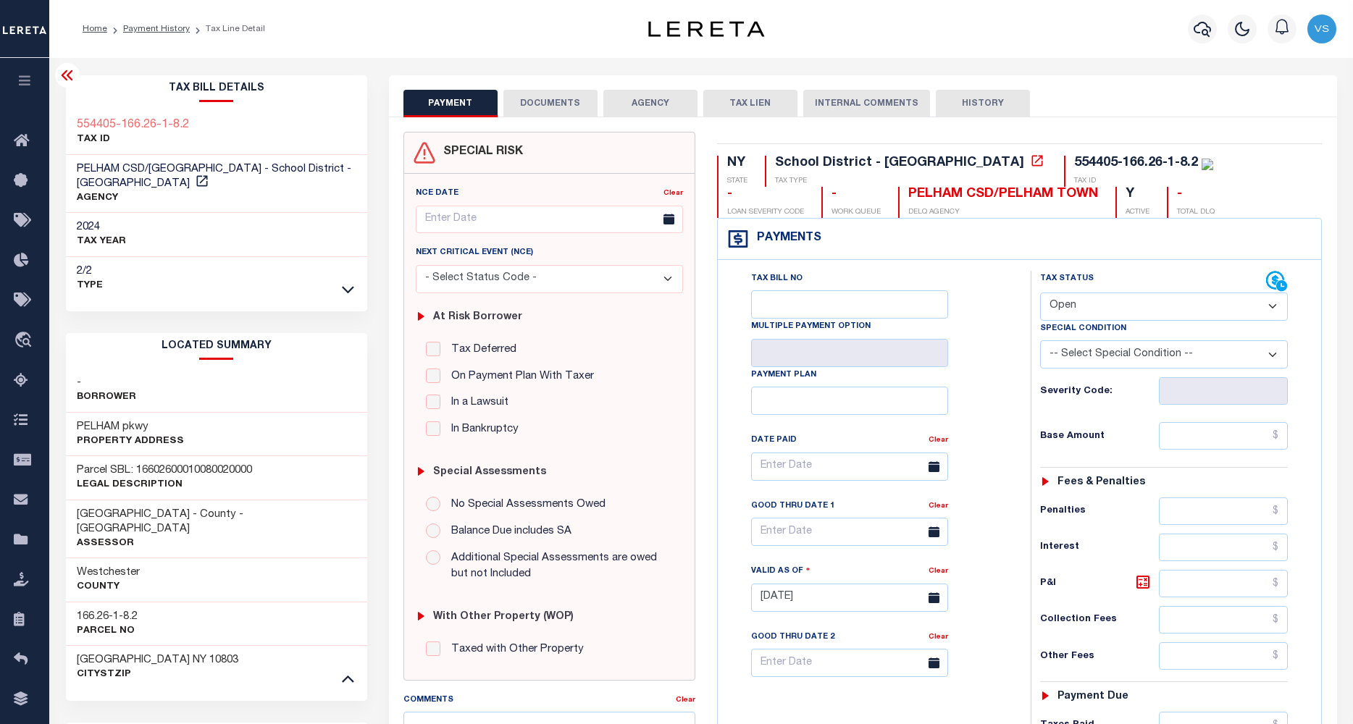
click at [245, 473] on h3 "Parcel SBL: 16602600010080020000" at bounding box center [164, 470] width 175 height 14
copy h3 "16602600010080020000"
